Goal: Navigation & Orientation: Find specific page/section

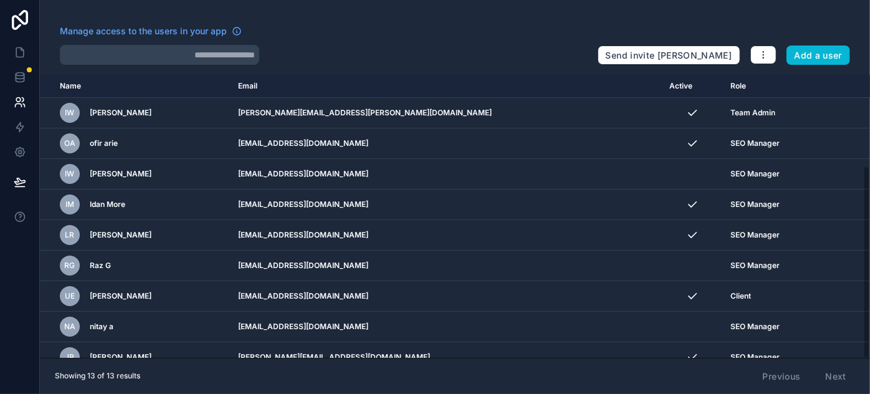
scroll to position [134, 0]
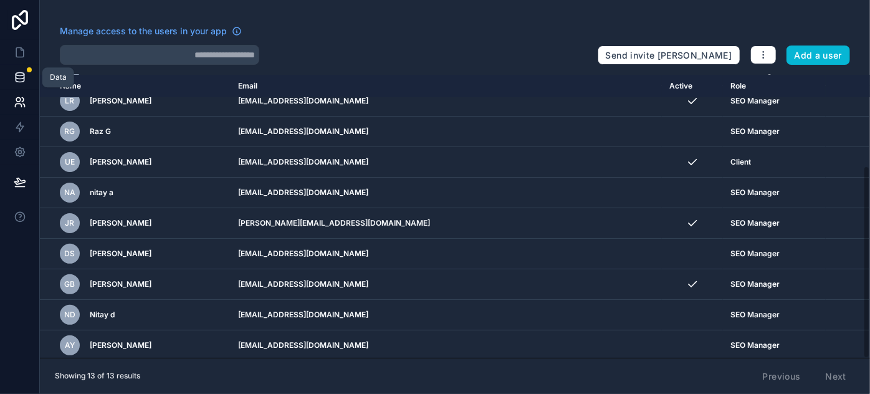
click at [16, 79] on icon at bounding box center [20, 79] width 8 height 5
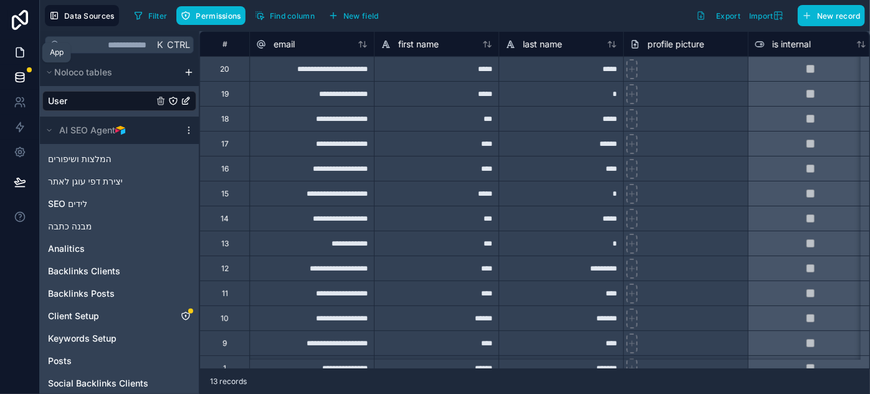
click at [12, 55] on link at bounding box center [19, 52] width 39 height 25
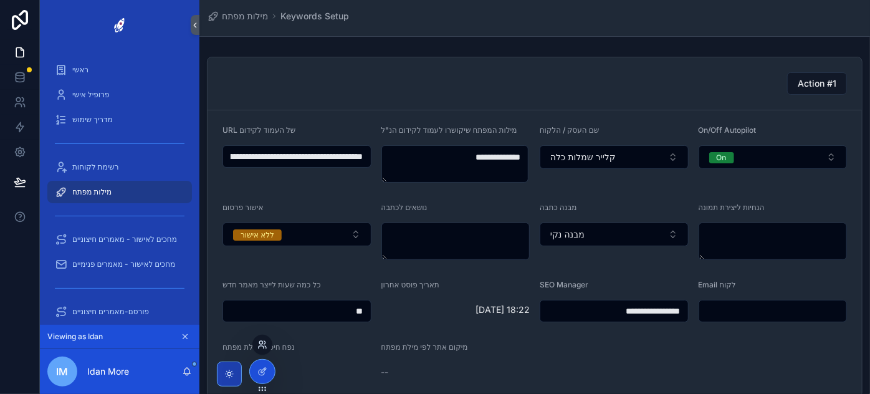
click at [261, 348] on icon at bounding box center [262, 345] width 10 height 10
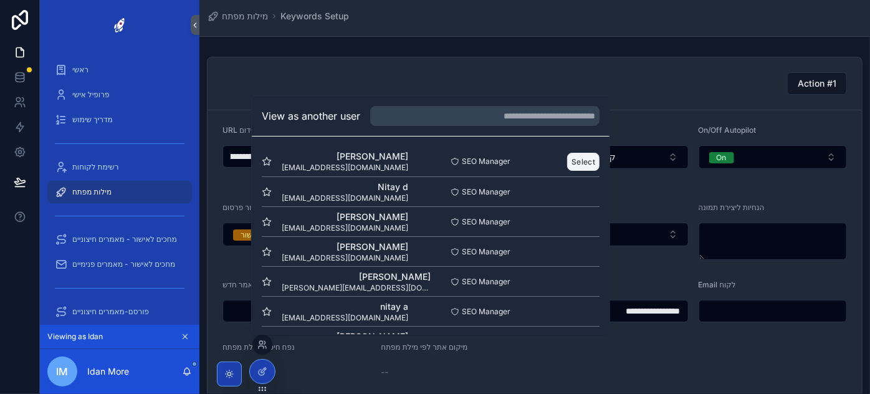
click at [575, 157] on button "Select" at bounding box center [583, 161] width 32 height 18
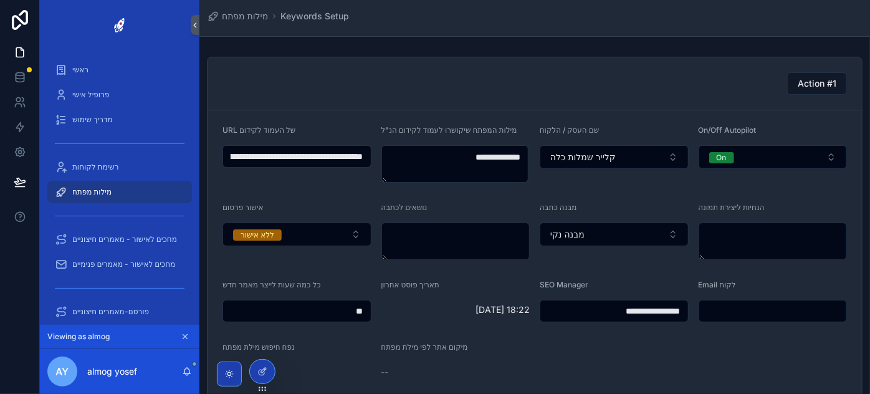
click at [109, 197] on div "מילות מפתח" at bounding box center [120, 192] width 130 height 20
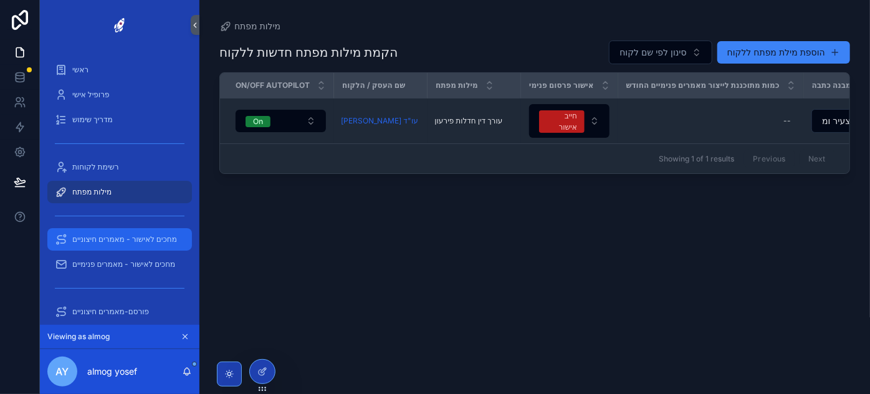
click at [136, 241] on span "מחכים לאישור - מאמרים חיצוניים" at bounding box center [124, 239] width 105 height 10
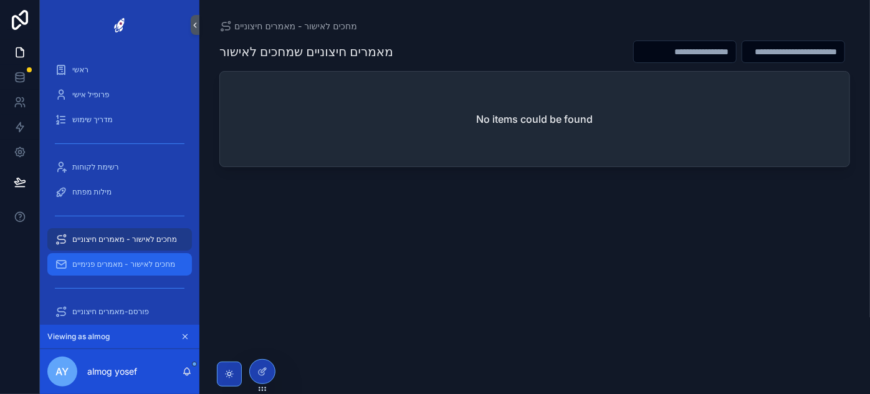
click at [137, 269] on span "מחכים לאישור - מאמרים פנימיים" at bounding box center [123, 264] width 103 height 10
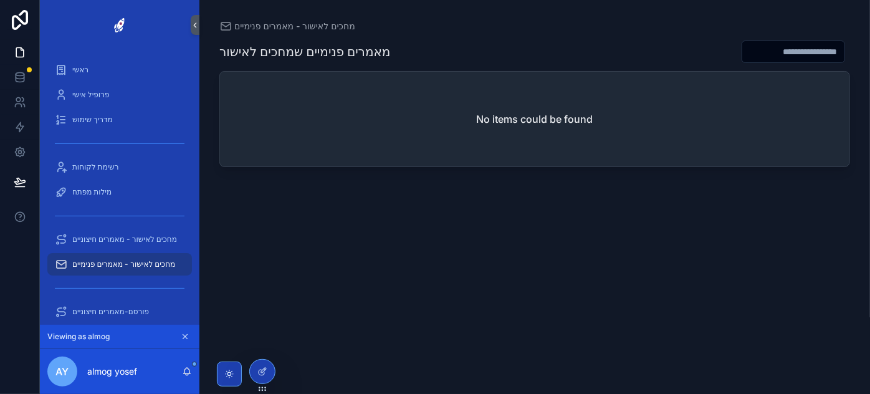
click at [140, 267] on span "מחכים לאישור - מאמרים פנימיים" at bounding box center [123, 264] width 103 height 10
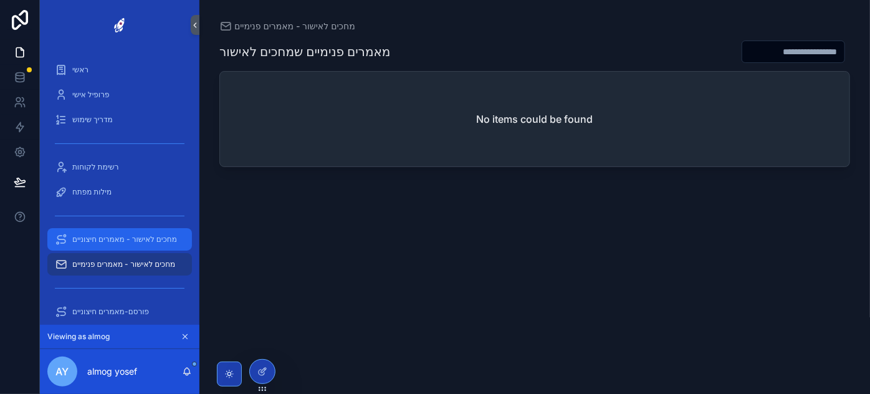
click at [138, 240] on span "מחכים לאישור - מאמרים חיצוניים" at bounding box center [124, 239] width 105 height 10
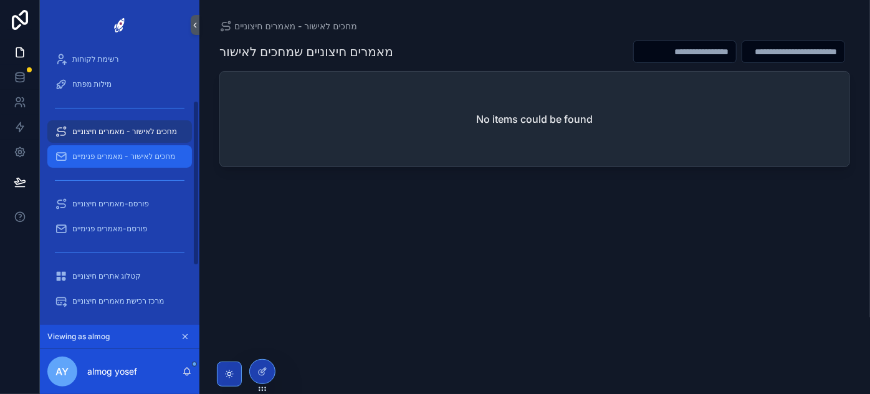
scroll to position [113, 0]
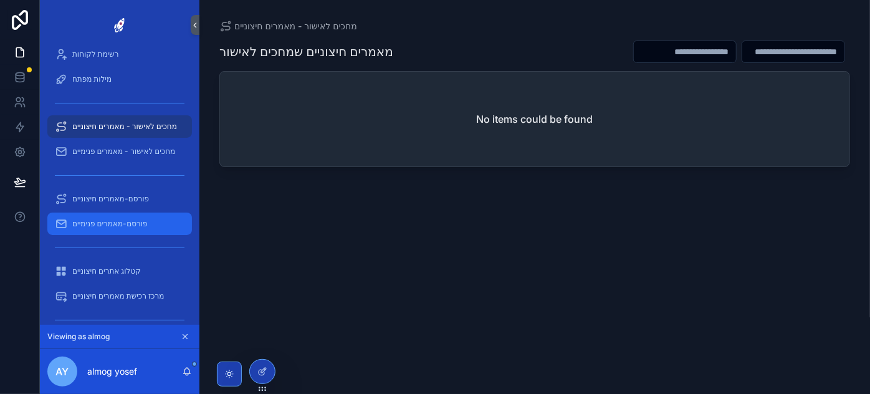
click at [127, 222] on span "פורסם-מאמרים פנימיים" at bounding box center [109, 224] width 75 height 10
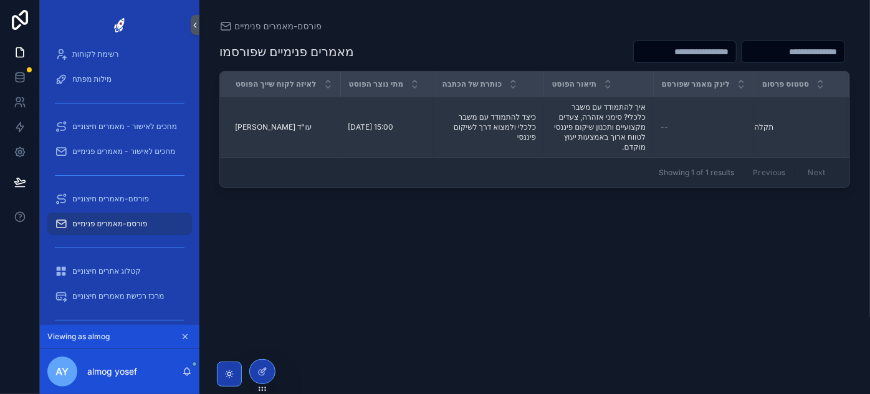
click at [768, 130] on span "תקלה" at bounding box center [763, 127] width 19 height 10
